Goal: Task Accomplishment & Management: Use online tool/utility

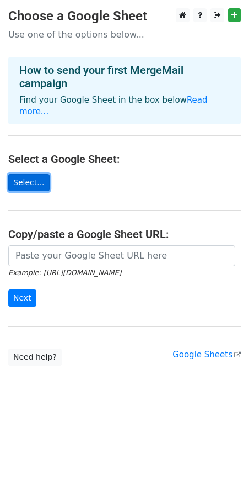
click at [31, 174] on link "Select..." at bounding box center [28, 182] width 41 height 17
click at [29, 174] on link "Select..." at bounding box center [28, 182] width 41 height 17
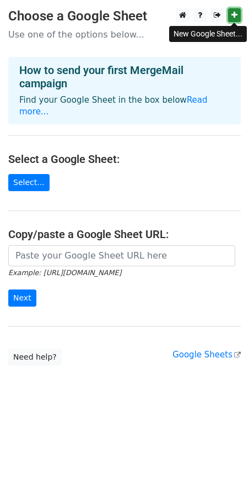
click at [236, 15] on icon at bounding box center [235, 15] width 6 height 8
click at [25, 174] on link "Select..." at bounding box center [28, 182] width 41 height 17
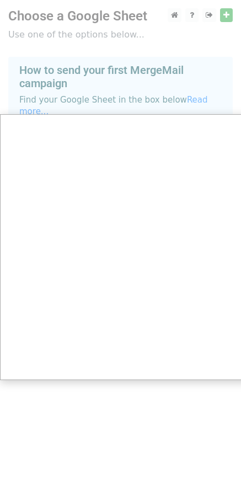
click at [115, 44] on div at bounding box center [124, 247] width 249 height 495
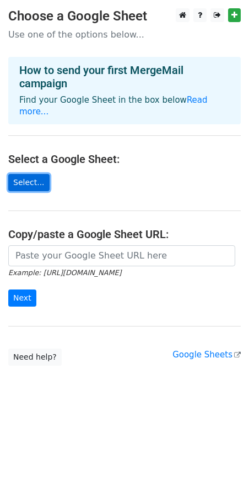
click at [33, 174] on link "Select..." at bounding box center [28, 182] width 41 height 17
click at [30, 174] on link "Select..." at bounding box center [28, 182] width 41 height 17
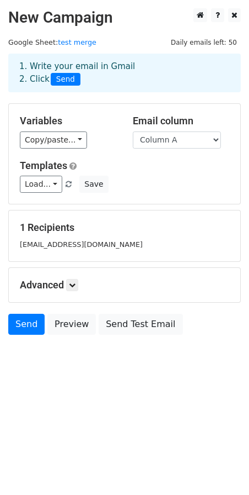
click at [62, 230] on h5 "1 Recipients" at bounding box center [125, 227] width 210 height 12
click at [72, 240] on small "[EMAIL_ADDRESS][DOMAIN_NAME]" at bounding box center [81, 244] width 123 height 8
click at [82, 248] on small "[EMAIL_ADDRESS][DOMAIN_NAME]" at bounding box center [81, 244] width 123 height 8
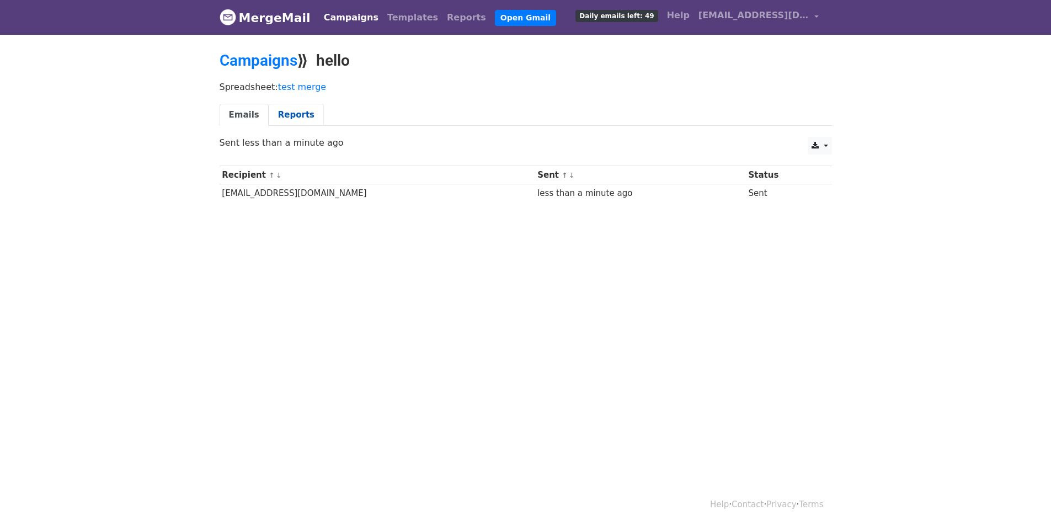
click at [293, 114] on link "Reports" at bounding box center [296, 115] width 55 height 23
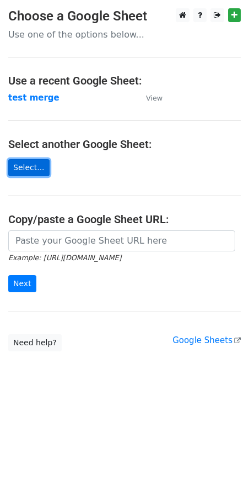
click at [23, 169] on link "Select..." at bounding box center [28, 167] width 41 height 17
click at [19, 167] on link "Select..." at bounding box center [28, 167] width 41 height 17
